Goal: Task Accomplishment & Management: Manage account settings

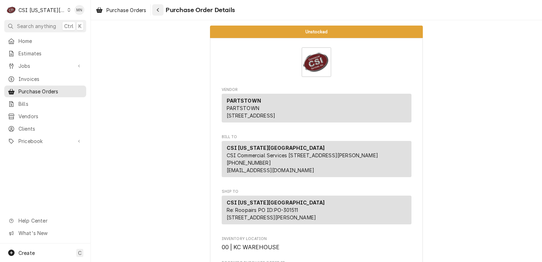
click at [155, 11] on div "Navigate back" at bounding box center [157, 9] width 7 height 7
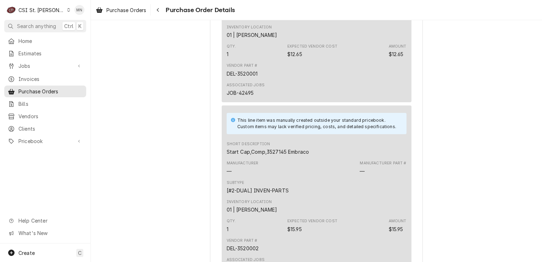
scroll to position [2737, 0]
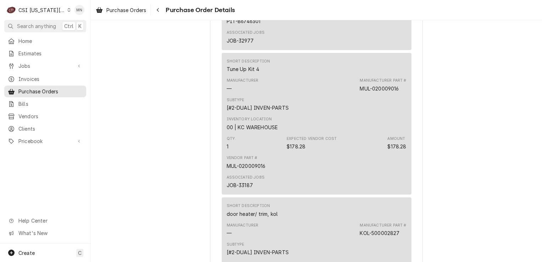
scroll to position [746, 0]
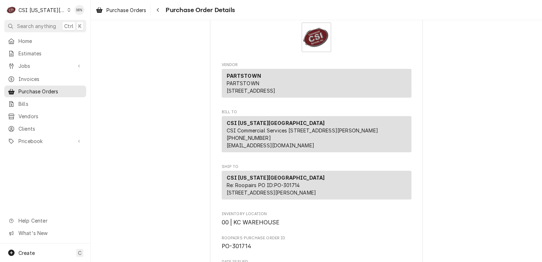
scroll to position [36, 0]
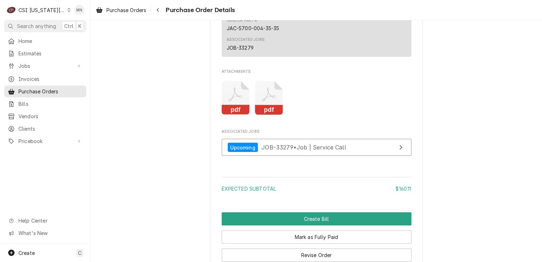
scroll to position [604, 0]
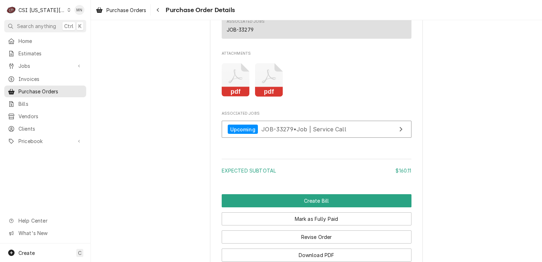
click at [269, 97] on icon "Attachments" at bounding box center [269, 80] width 28 height 34
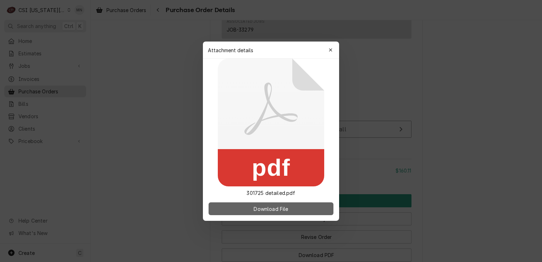
click at [272, 207] on span "Download File" at bounding box center [270, 208] width 37 height 7
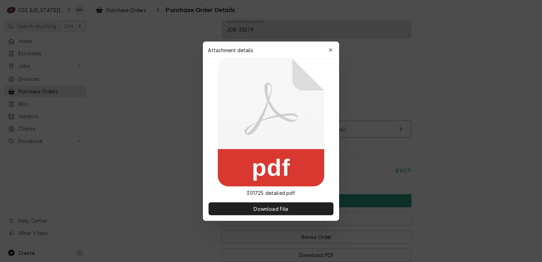
click at [331, 50] on icon "button" at bounding box center [331, 50] width 4 height 5
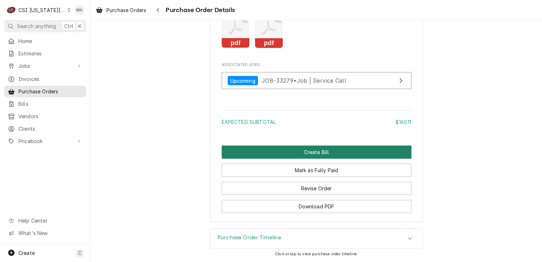
scroll to position [673, 0]
click at [304, 153] on button "Create Bill" at bounding box center [317, 152] width 190 height 13
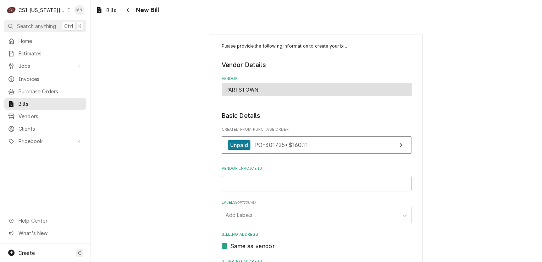
click at [256, 187] on input "Vendor Invoice ID" at bounding box center [317, 184] width 190 height 16
type input "2107131796"
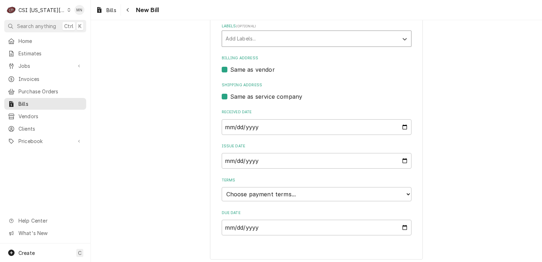
scroll to position [179, 0]
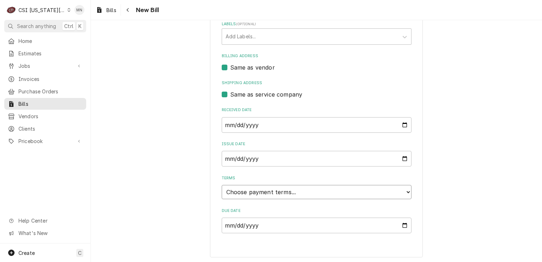
click at [264, 193] on select "Choose payment terms... Same Day Net 7 Net 14 Net 21 Net 30 Net 45 Net 60 Net 90" at bounding box center [317, 192] width 190 height 14
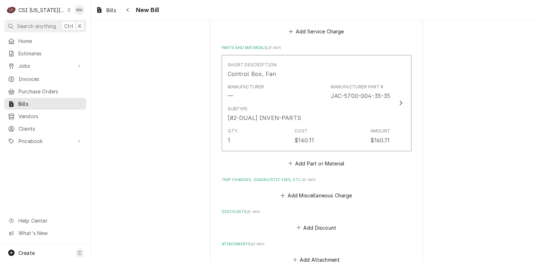
scroll to position [423, 0]
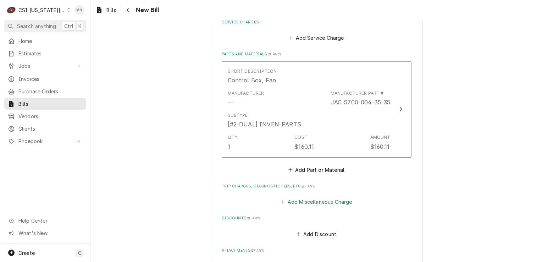
click at [306, 202] on button "Add Miscellaneous Charge" at bounding box center [317, 202] width 74 height 10
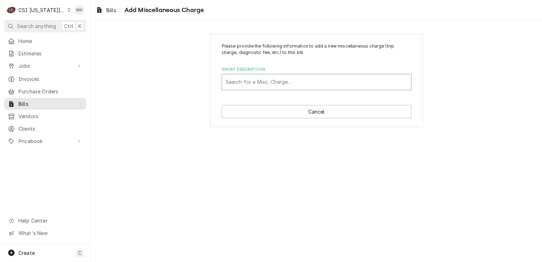
click at [266, 82] on div "Short Description" at bounding box center [317, 82] width 182 height 13
type input "ac"
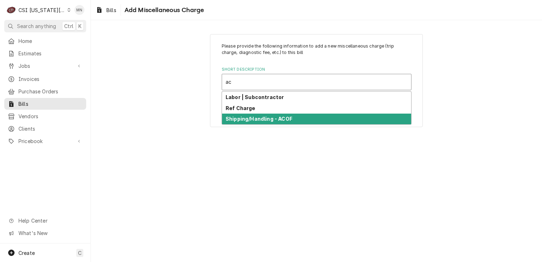
click at [261, 114] on div "Shipping/Handling - ACOF" at bounding box center [316, 119] width 189 height 11
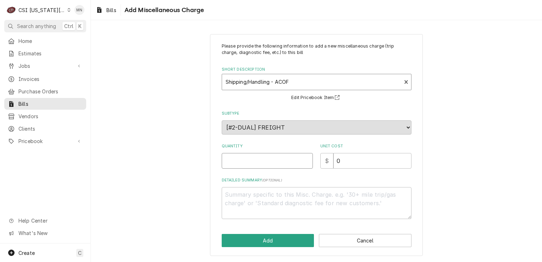
click at [244, 158] on input "Quantity" at bounding box center [267, 161] width 91 height 16
type textarea "x"
type input "1"
type textarea "x"
type input "2"
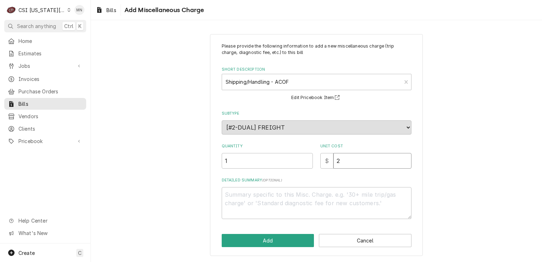
type textarea "x"
type input "24"
type textarea "x"
type input "24.0"
type textarea "x"
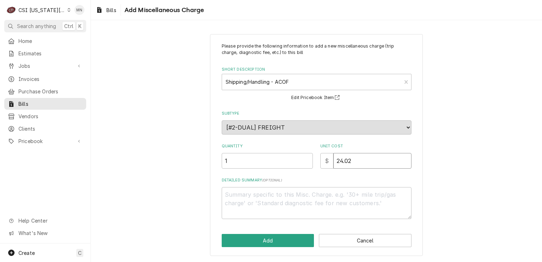
type input "24.02"
type textarea "x"
type textarea "A"
type textarea "x"
type textarea "AC"
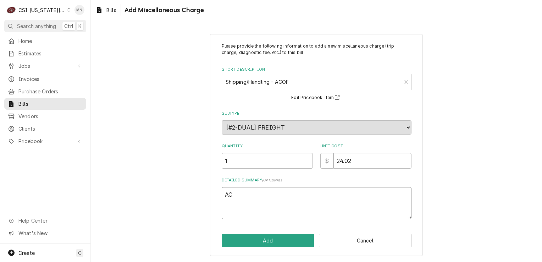
type textarea "x"
type textarea "ACO"
type textarea "x"
type textarea "ACOF"
type textarea "x"
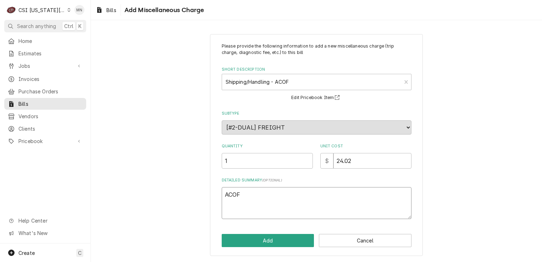
type textarea "ACOF"
type textarea "x"
type textarea "ACOF $"
type textarea "x"
type textarea "ACOF $"
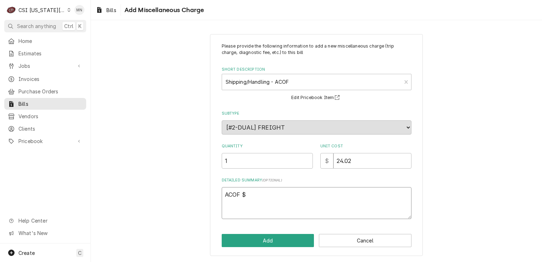
type textarea "x"
type textarea "ACOF $ 2"
type textarea "x"
type textarea "ACOF $ 24"
type textarea "x"
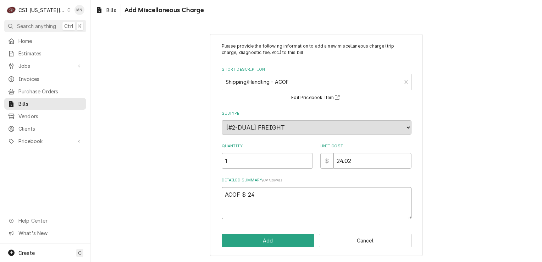
type textarea "ACOF $ 24."
type textarea "x"
type textarea "ACOF $ 24.0"
type textarea "x"
type textarea "ACOF $ 24.02"
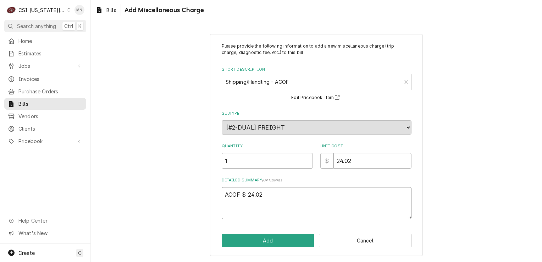
type textarea "x"
type textarea "ACOF $ 24.02"
type textarea "x"
type textarea "ACOF $ 24.02 P"
type textarea "x"
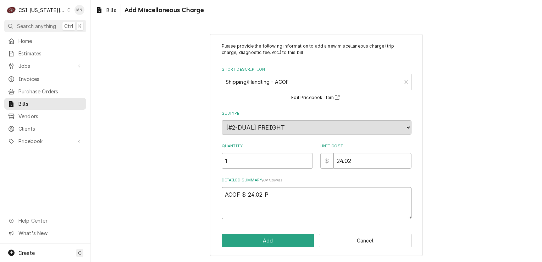
type textarea "ACOF $ 24.02 Pa"
type textarea "x"
type textarea "ACOF $ 24.02 Par"
type textarea "x"
type textarea "ACOF $ 24.02 Part"
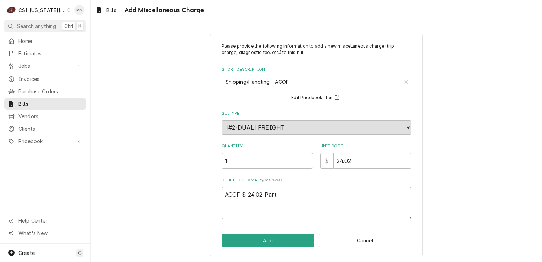
type textarea "x"
type textarea "ACOF $ 24.02 Parts"
type textarea "x"
type textarea "ACOF $ 24.02 Partst"
type textarea "x"
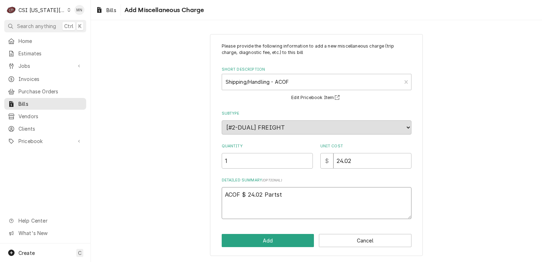
type textarea "ACOF $ 24.02 Partsto"
type textarea "x"
type textarea "ACOF $ 24.02 Partstow"
type textarea "x"
type textarea "ACOF $ 24.02 Partstown"
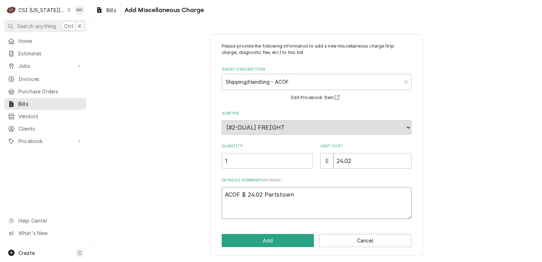
type textarea "x"
type textarea "ACOF $ 24.02 Partstown"
type textarea "x"
type textarea "ACOF $ 24.02 Partstown 2"
type textarea "x"
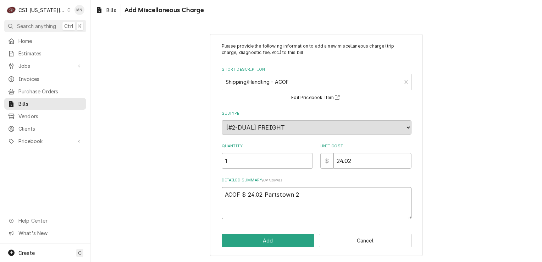
type textarea "ACOF $ 24.02 Partstown 21"
type textarea "x"
type textarea "ACOF $ 24.02 Partstown 210"
type textarea "x"
type textarea "ACOF $ 24.02 Partstown 2107"
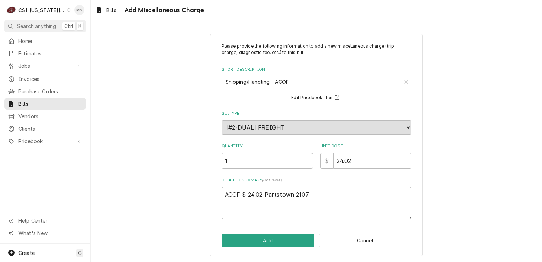
type textarea "x"
type textarea "ACOF $ 24.02 Partstown 21071"
type textarea "x"
type textarea "ACOF $ 24.02 Partstown 210713"
type textarea "x"
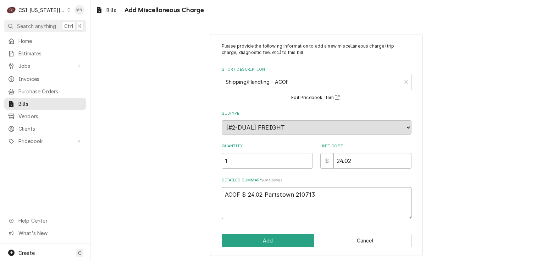
type textarea "ACOF $ 24.02 Partstown 2107131"
type textarea "x"
type textarea "ACOF $ 24.02 Partstown 21071317"
type textarea "x"
type textarea "ACOF $ 24.02 Partstown 210713179"
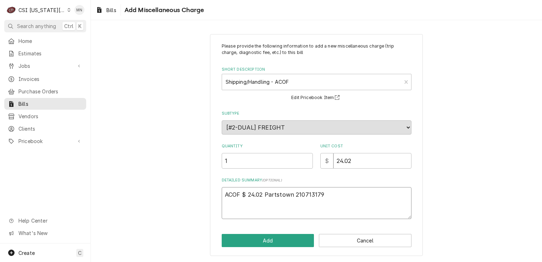
type textarea "x"
type textarea "ACOF $ 24.02 Partstown 2107131796"
click at [267, 239] on button "Add" at bounding box center [268, 240] width 93 height 13
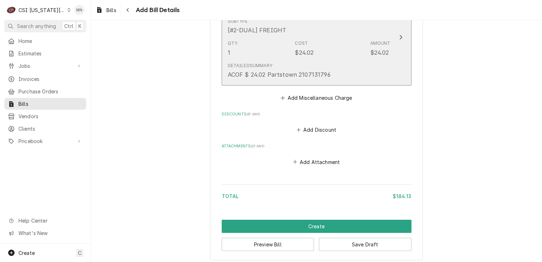
scroll to position [629, 0]
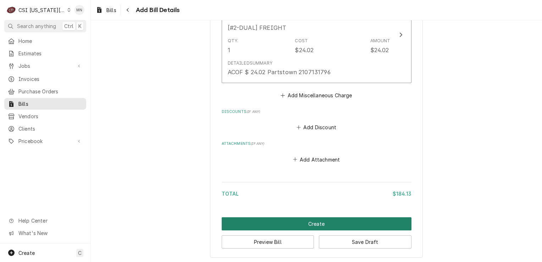
click at [307, 221] on button "Create" at bounding box center [317, 223] width 190 height 13
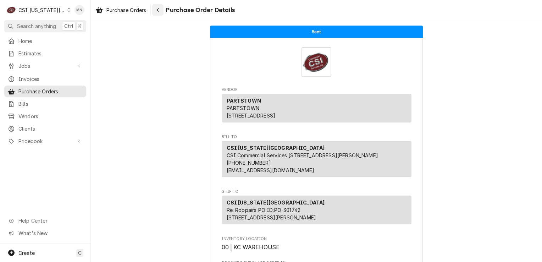
click at [159, 9] on icon "Navigate back" at bounding box center [158, 9] width 3 height 5
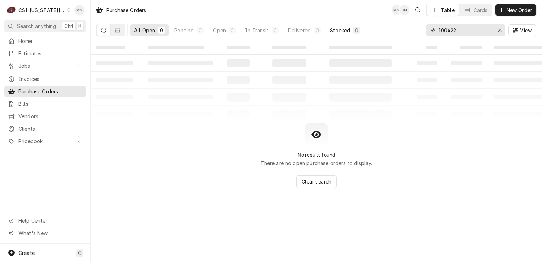
drag, startPoint x: 459, startPoint y: 30, endPoint x: 350, endPoint y: 35, distance: 109.1
click at [368, 34] on div "All Open 0 Pending 0 Open 0 In Transit 0 Delivered 0 Stocked 0 100422 View" at bounding box center [317, 30] width 440 height 20
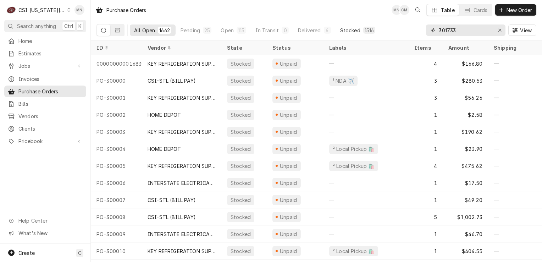
type input "301733"
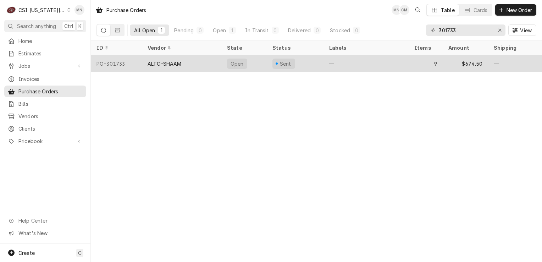
click at [173, 67] on div "ALTO-SHAAM" at bounding box center [182, 63] width 80 height 17
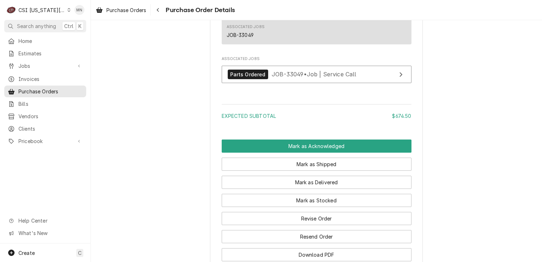
scroll to position [1734, 0]
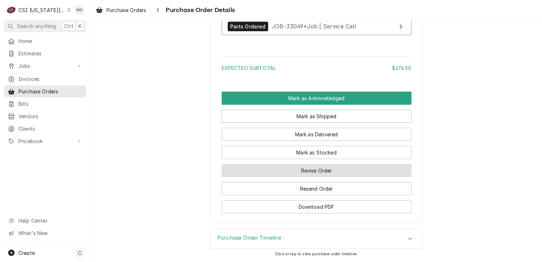
click at [329, 175] on button "Revise Order" at bounding box center [317, 170] width 190 height 13
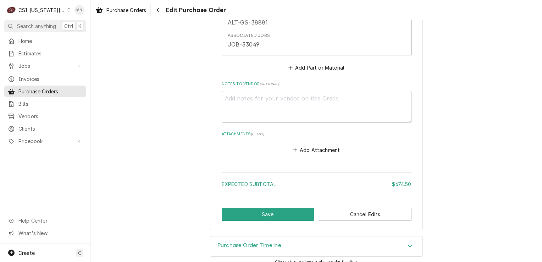
scroll to position [1750, 0]
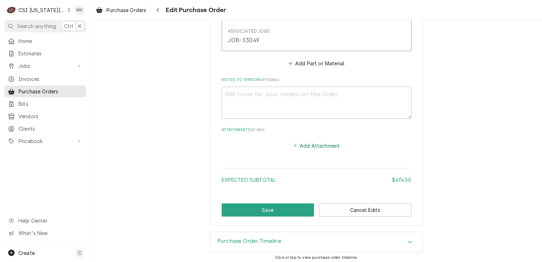
click at [318, 143] on button "Add Attachment" at bounding box center [317, 146] width 50 height 10
type textarea "x"
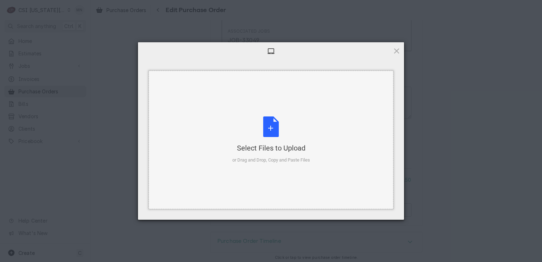
click at [290, 140] on div "Select Files to Upload or Drag and Drop, Copy and Paste Files" at bounding box center [272, 139] width 78 height 47
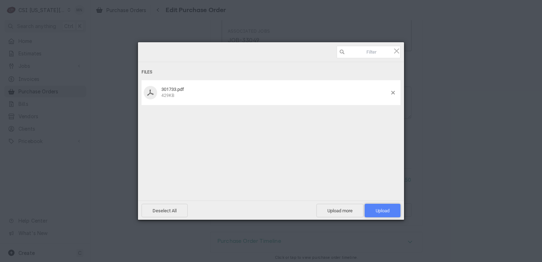
click at [378, 209] on span "Upload 1" at bounding box center [383, 210] width 14 height 5
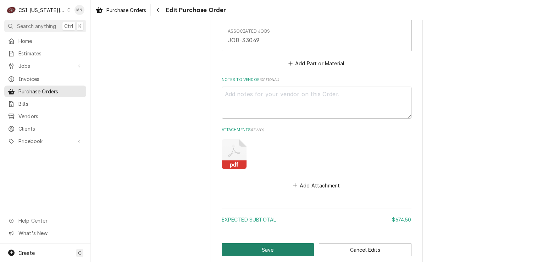
click at [284, 244] on button "Save" at bounding box center [268, 249] width 93 height 13
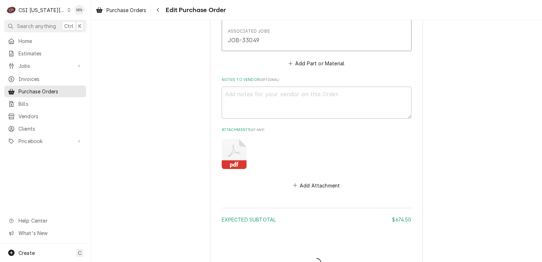
type textarea "x"
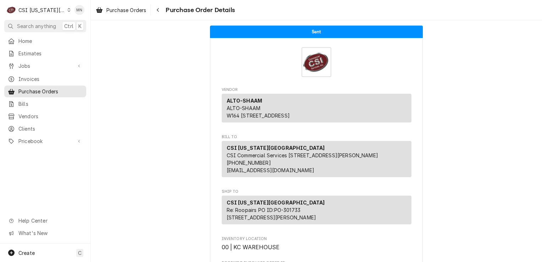
click at [37, 11] on div "CSI [US_STATE][GEOGRAPHIC_DATA]" at bounding box center [41, 9] width 47 height 7
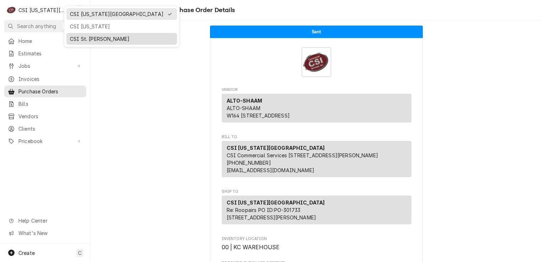
click at [91, 38] on div "CSI St. [PERSON_NAME]" at bounding box center [122, 38] width 104 height 7
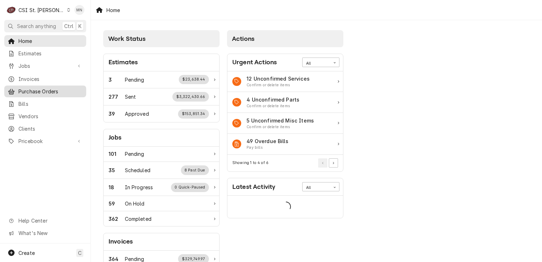
click at [37, 89] on span "Purchase Orders" at bounding box center [50, 91] width 64 height 7
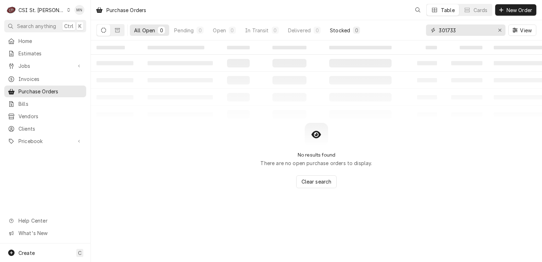
drag, startPoint x: 473, startPoint y: 29, endPoint x: 362, endPoint y: 34, distance: 110.9
click at [362, 34] on div "All Open 0 Pending 0 Open 0 In Transit 0 Delivered 0 Stocked 0 301733 View" at bounding box center [317, 30] width 440 height 20
type input "401285"
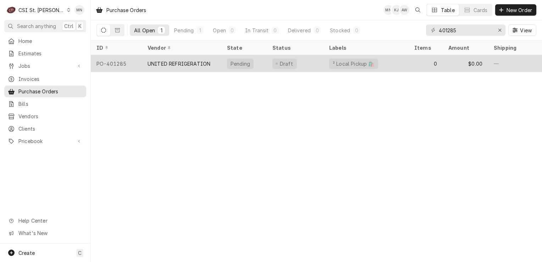
click at [133, 69] on div "PO-401285" at bounding box center [116, 63] width 51 height 17
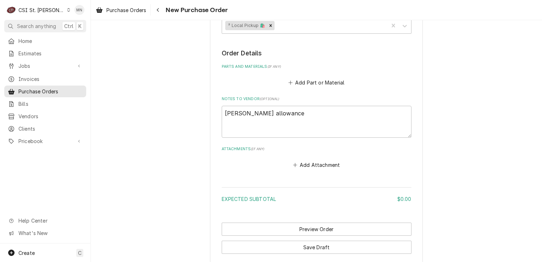
scroll to position [291, 0]
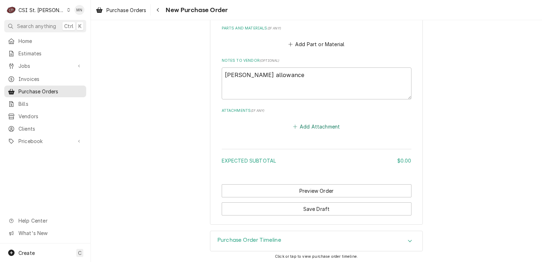
click at [325, 125] on button "Add Attachment" at bounding box center [317, 126] width 50 height 10
type textarea "x"
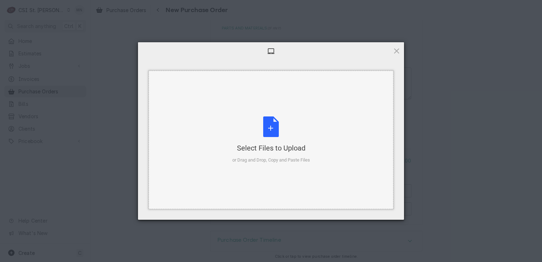
click at [270, 122] on div "Select Files to Upload or Drag and Drop, Copy and Paste Files" at bounding box center [272, 139] width 78 height 47
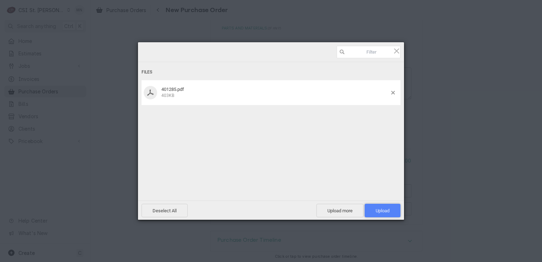
click at [383, 211] on span "Upload 1" at bounding box center [383, 210] width 14 height 5
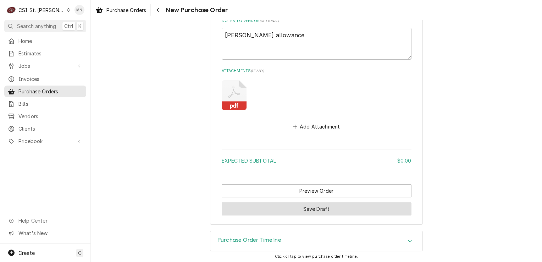
click at [311, 208] on button "Save Draft" at bounding box center [317, 208] width 190 height 13
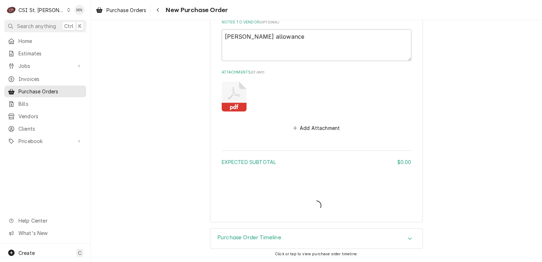
scroll to position [327, 0]
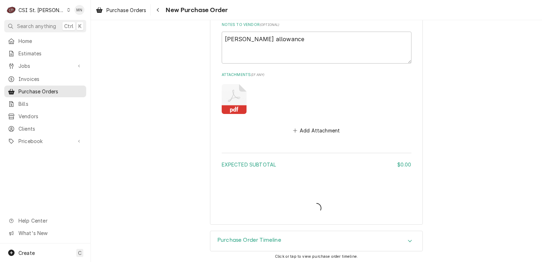
type textarea "x"
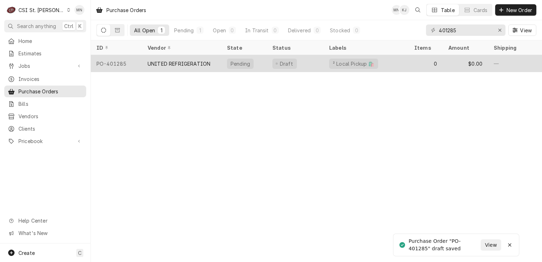
click at [186, 63] on div "UNITED REFRIGERATION" at bounding box center [179, 63] width 63 height 7
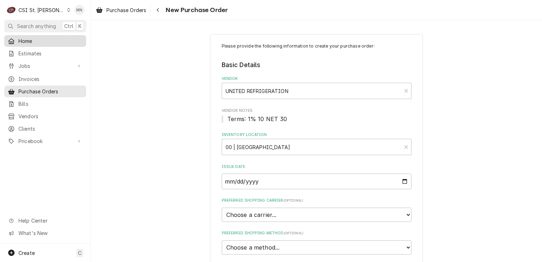
click at [34, 39] on span "Home" at bounding box center [50, 40] width 64 height 7
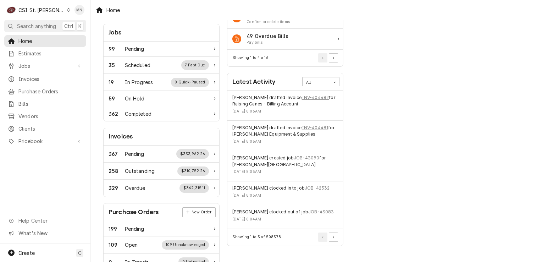
scroll to position [142, 0]
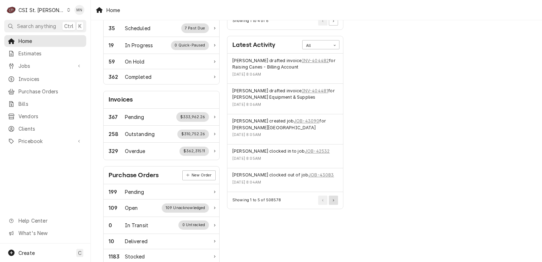
click at [335, 198] on button "Pagination Controls" at bounding box center [333, 200] width 9 height 9
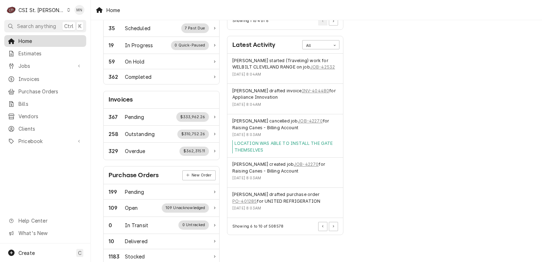
click at [28, 42] on span "Home" at bounding box center [50, 40] width 64 height 7
